Goal: Transaction & Acquisition: Purchase product/service

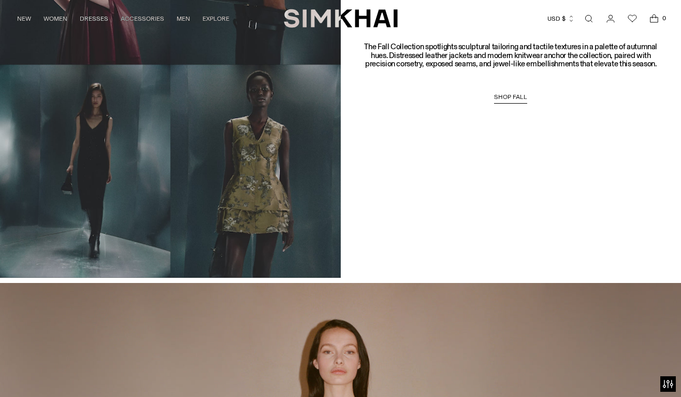
scroll to position [819, 0]
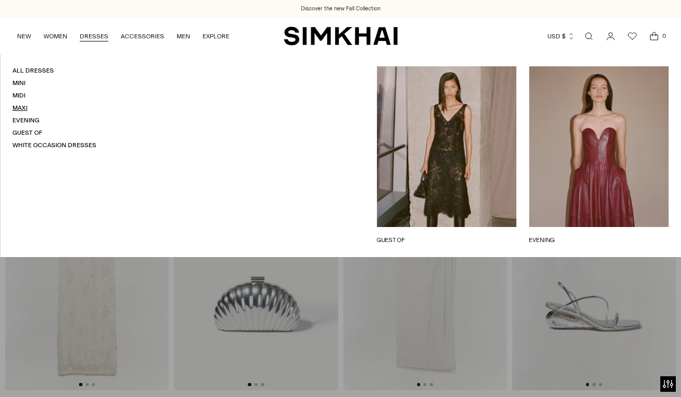
click at [17, 107] on link "Maxi" at bounding box center [19, 107] width 15 height 7
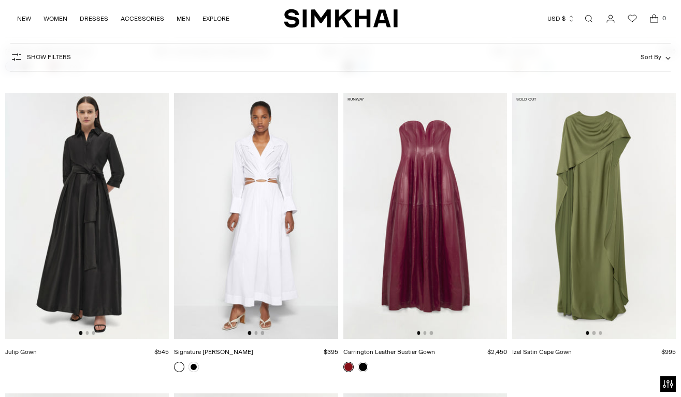
scroll to position [2162, 0]
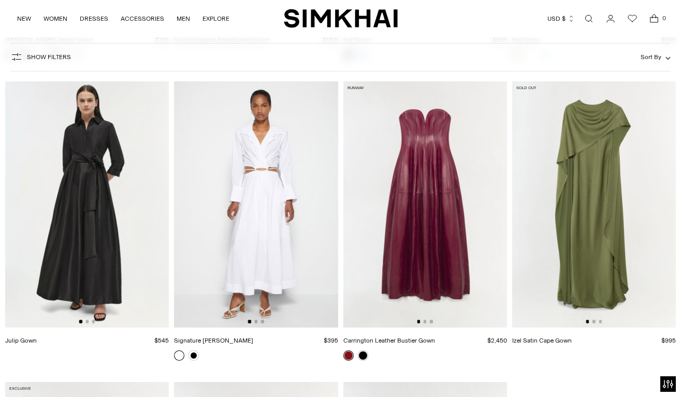
click at [89, 239] on img at bounding box center [87, 203] width 164 height 245
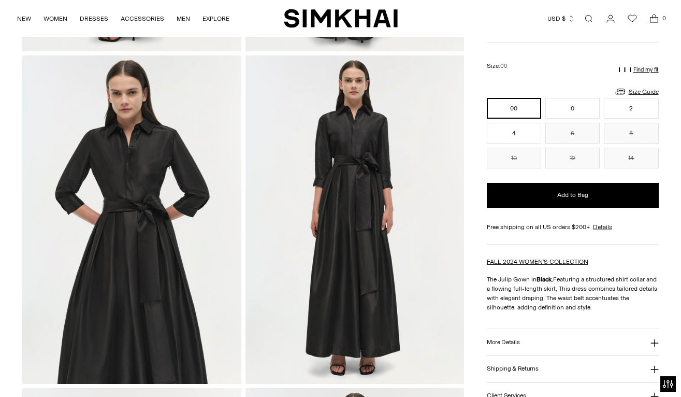
scroll to position [349, 0]
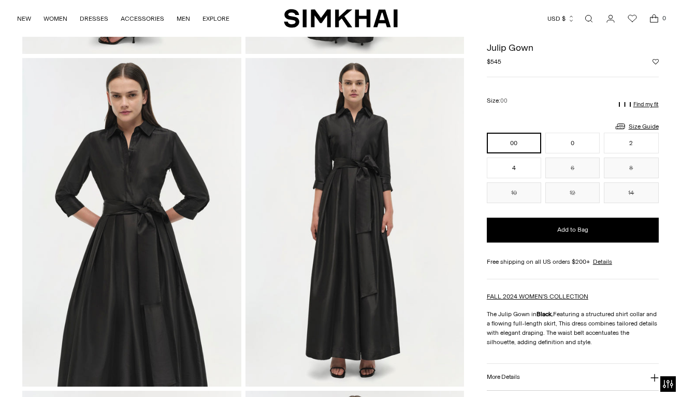
click at [124, 188] on img at bounding box center [131, 222] width 219 height 328
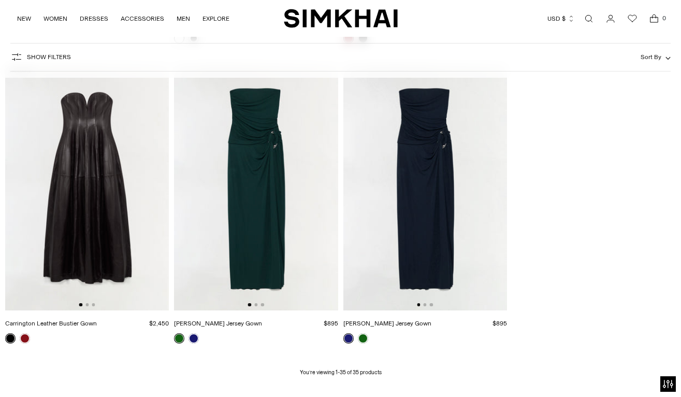
scroll to position [2490, 0]
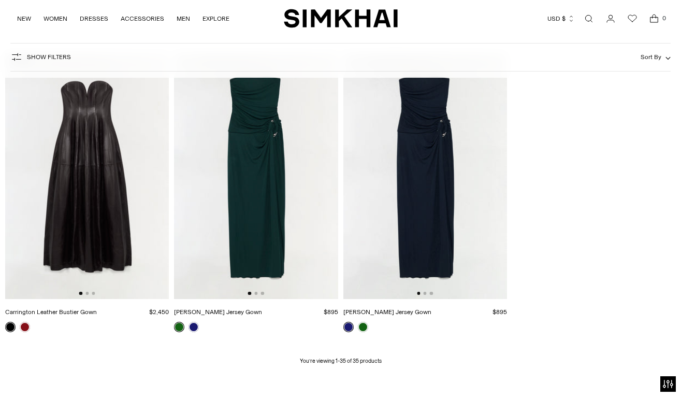
click at [177, 327] on link at bounding box center [179, 326] width 10 height 10
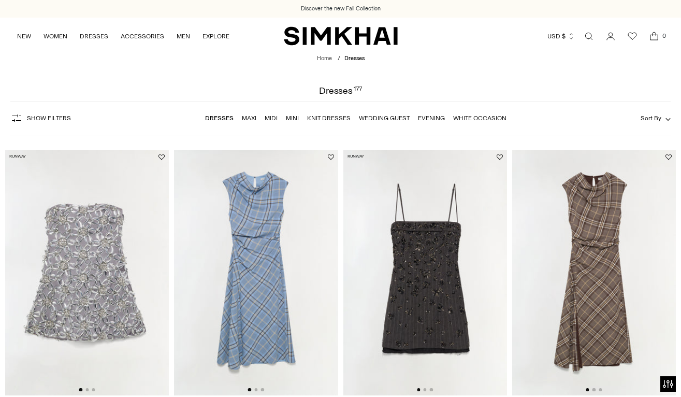
click at [566, 117] on div "Show Filters Show Filters Dresses Maxi Midi Mini Knit Dresses Wedding Guest Eve…" at bounding box center [340, 118] width 660 height 34
click at [587, 34] on icon "Open search modal" at bounding box center [588, 36] width 11 height 8
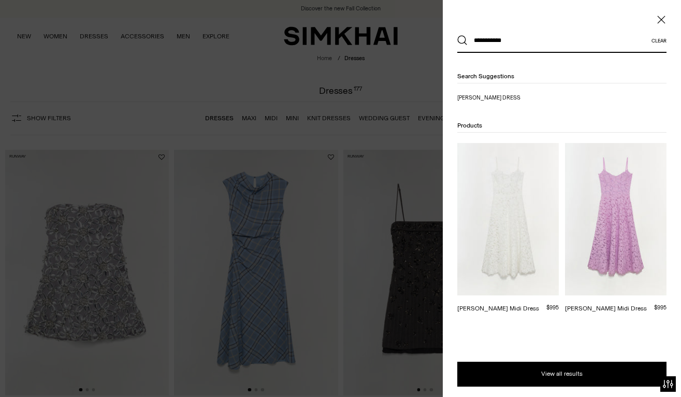
type input "**********"
click at [462, 40] on button "Search" at bounding box center [462, 40] width 10 height 10
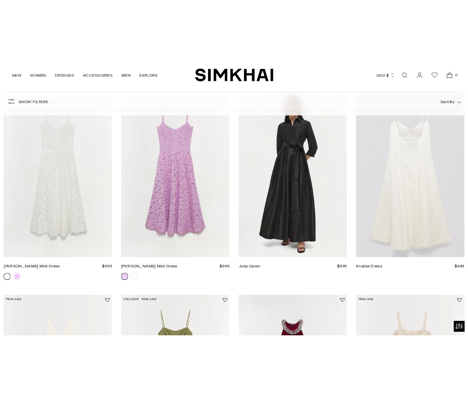
scroll to position [159, 0]
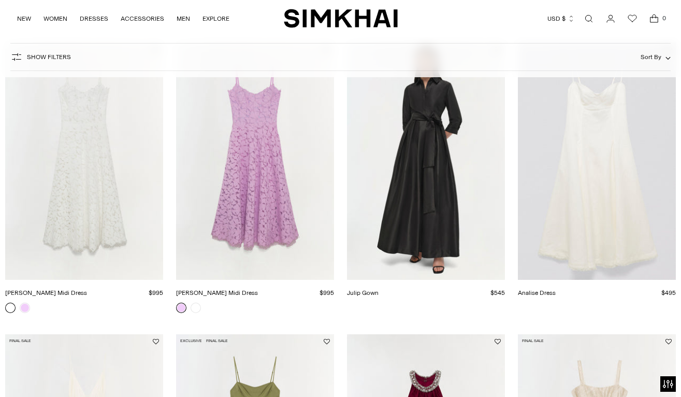
click at [378, 289] on link "Julip Gown" at bounding box center [363, 292] width 32 height 7
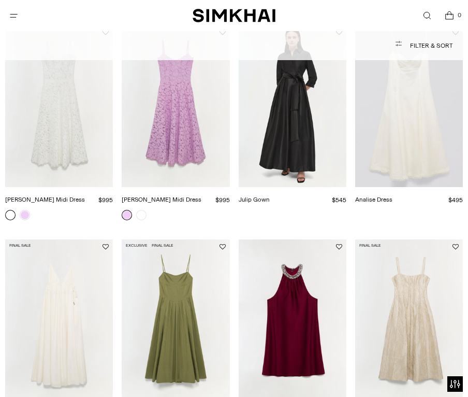
click at [270, 196] on link "Julip Gown" at bounding box center [254, 199] width 31 height 7
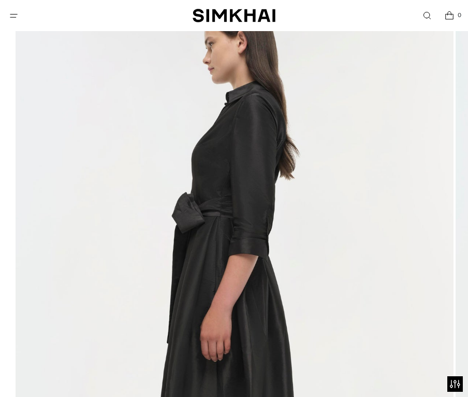
scroll to position [119, 0]
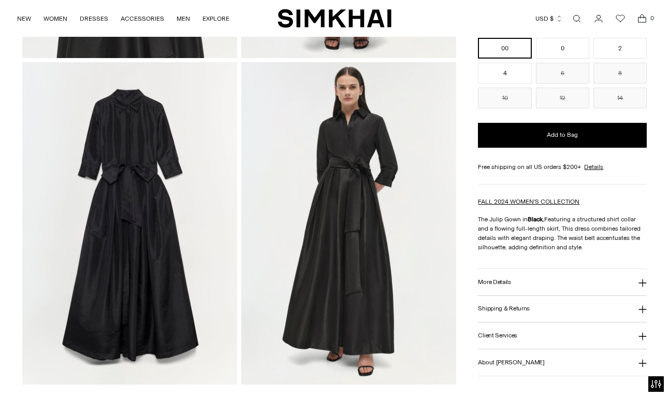
scroll to position [668, 0]
